Goal: Find specific fact: Find specific fact

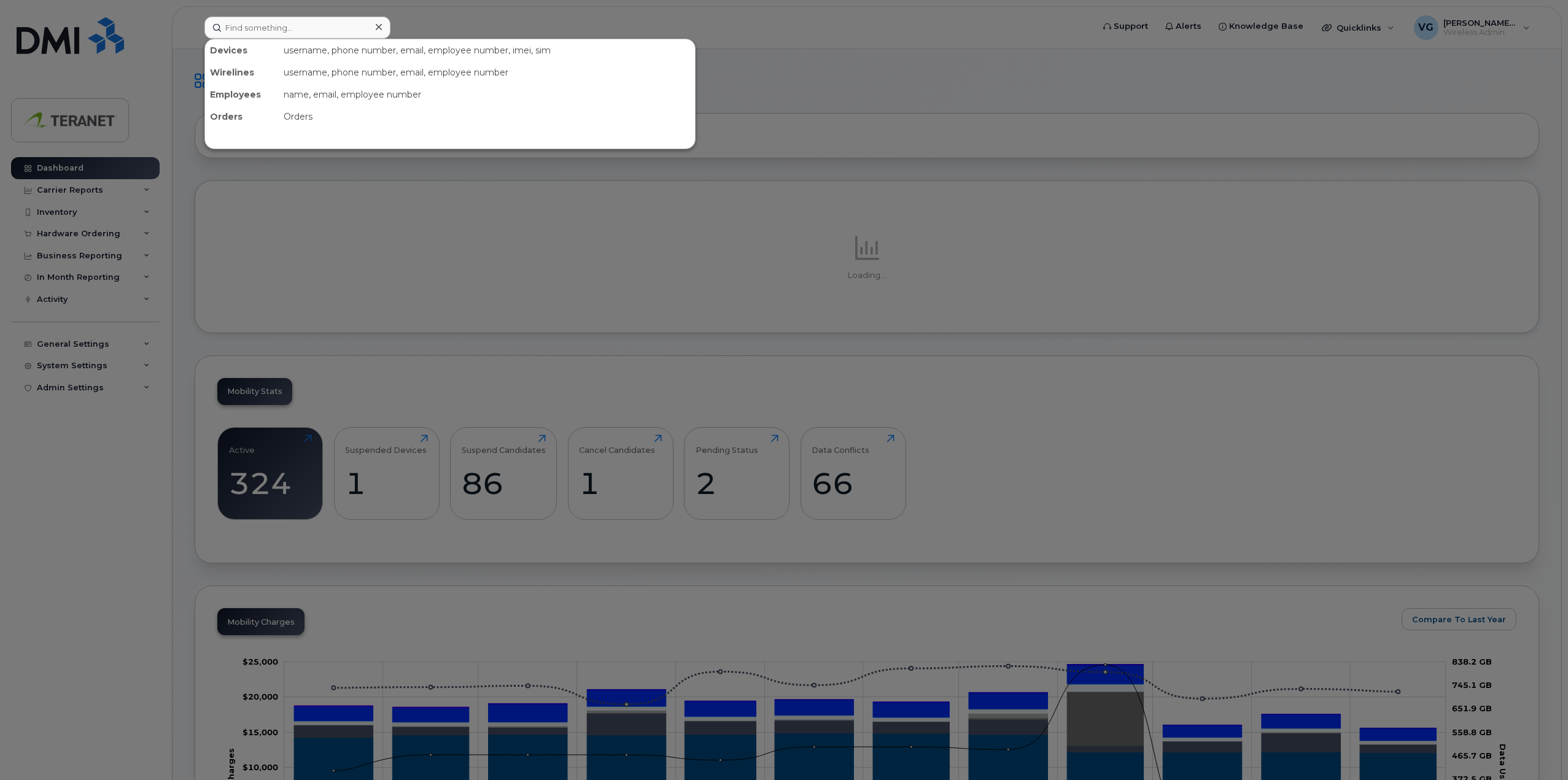
click at [287, 26] on input at bounding box center [297, 27] width 186 height 22
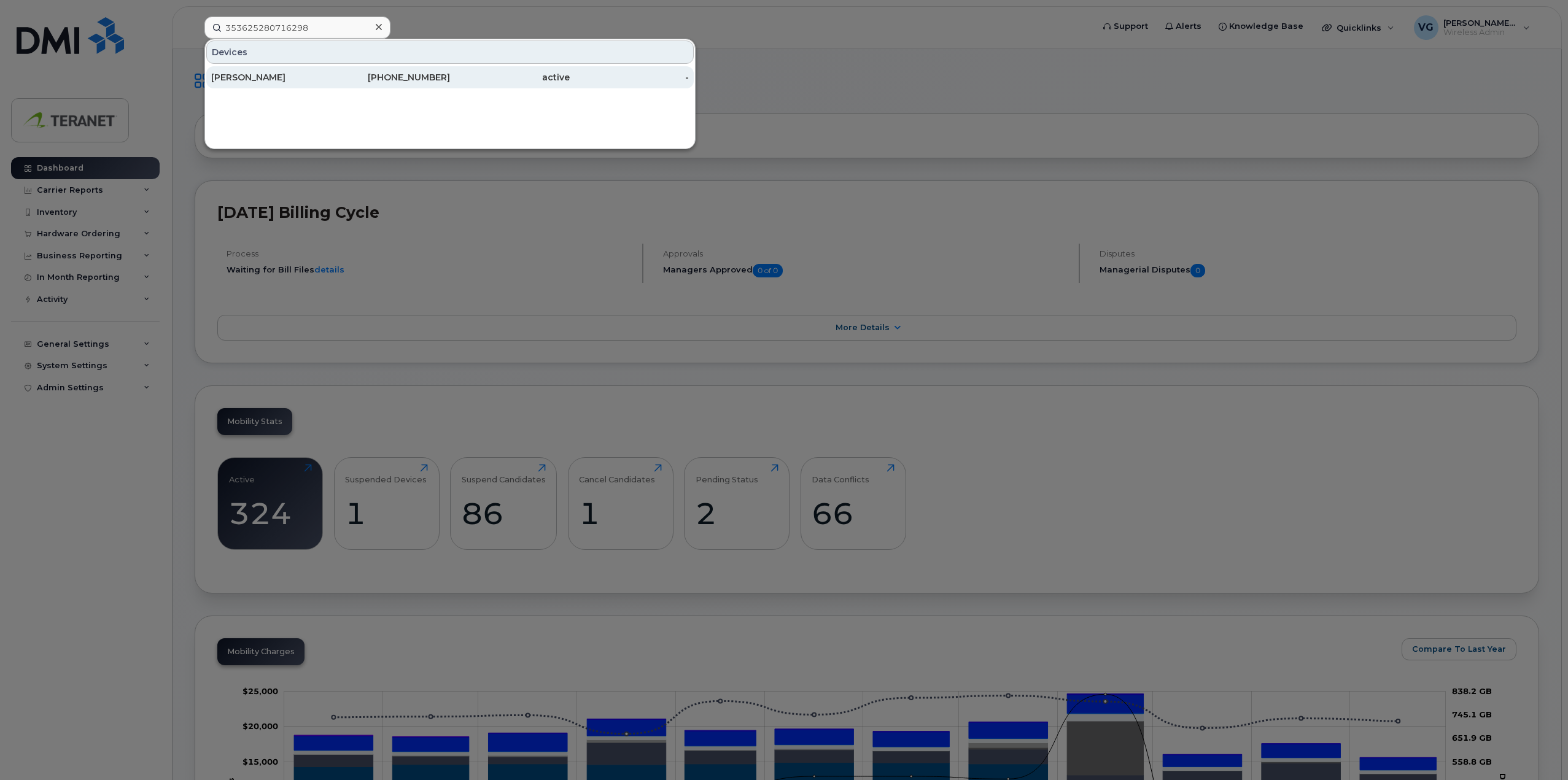
type input "353625280716298"
click at [266, 81] on div "[PERSON_NAME]" at bounding box center [271, 77] width 120 height 12
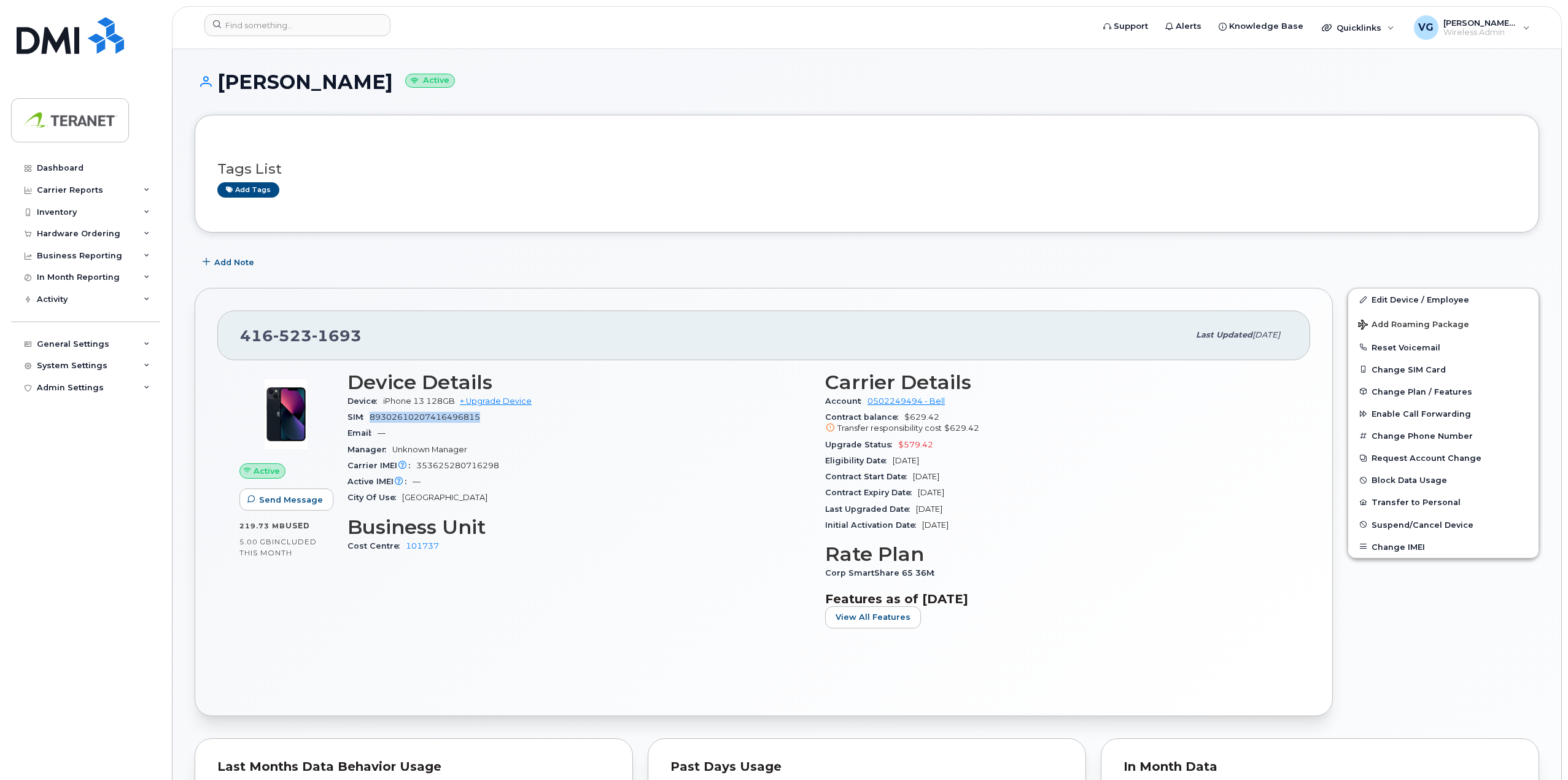
drag, startPoint x: 372, startPoint y: 417, endPoint x: 502, endPoint y: 418, distance: 130.0
click at [502, 418] on div "SIM 89302610207416496815" at bounding box center [579, 417] width 463 height 16
drag, startPoint x: 418, startPoint y: 465, endPoint x: 505, endPoint y: 467, distance: 87.0
click at [505, 467] on div "Carrier IMEI Carrier IMEI is reported during the last billing cycle or change o…" at bounding box center [579, 465] width 463 height 16
copy span "353625280716298"
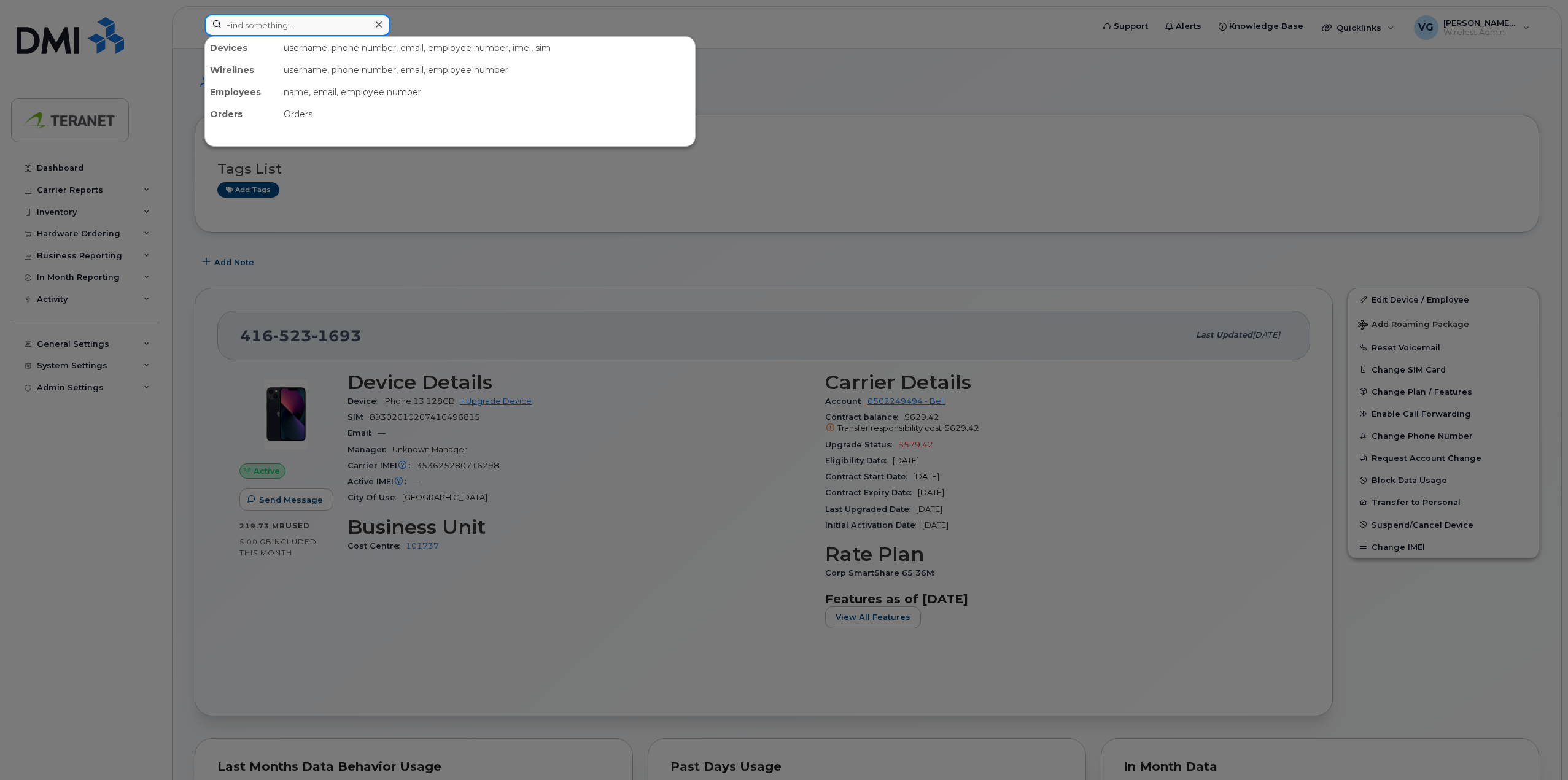
click at [242, 25] on input at bounding box center [297, 25] width 186 height 22
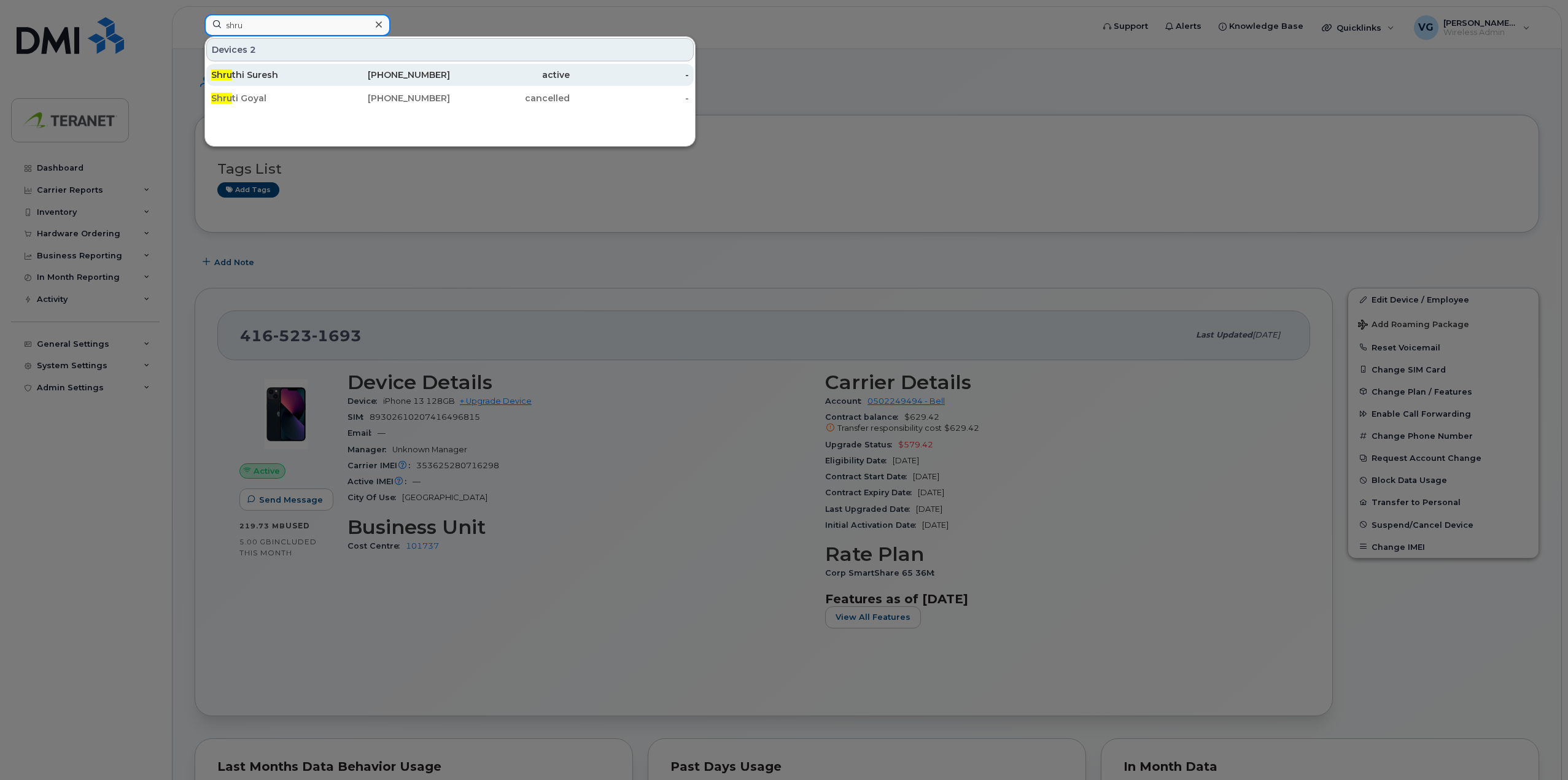
type input "shru"
click at [398, 75] on div "416-523-9826" at bounding box center [391, 74] width 120 height 12
